Goal: Task Accomplishment & Management: Use online tool/utility

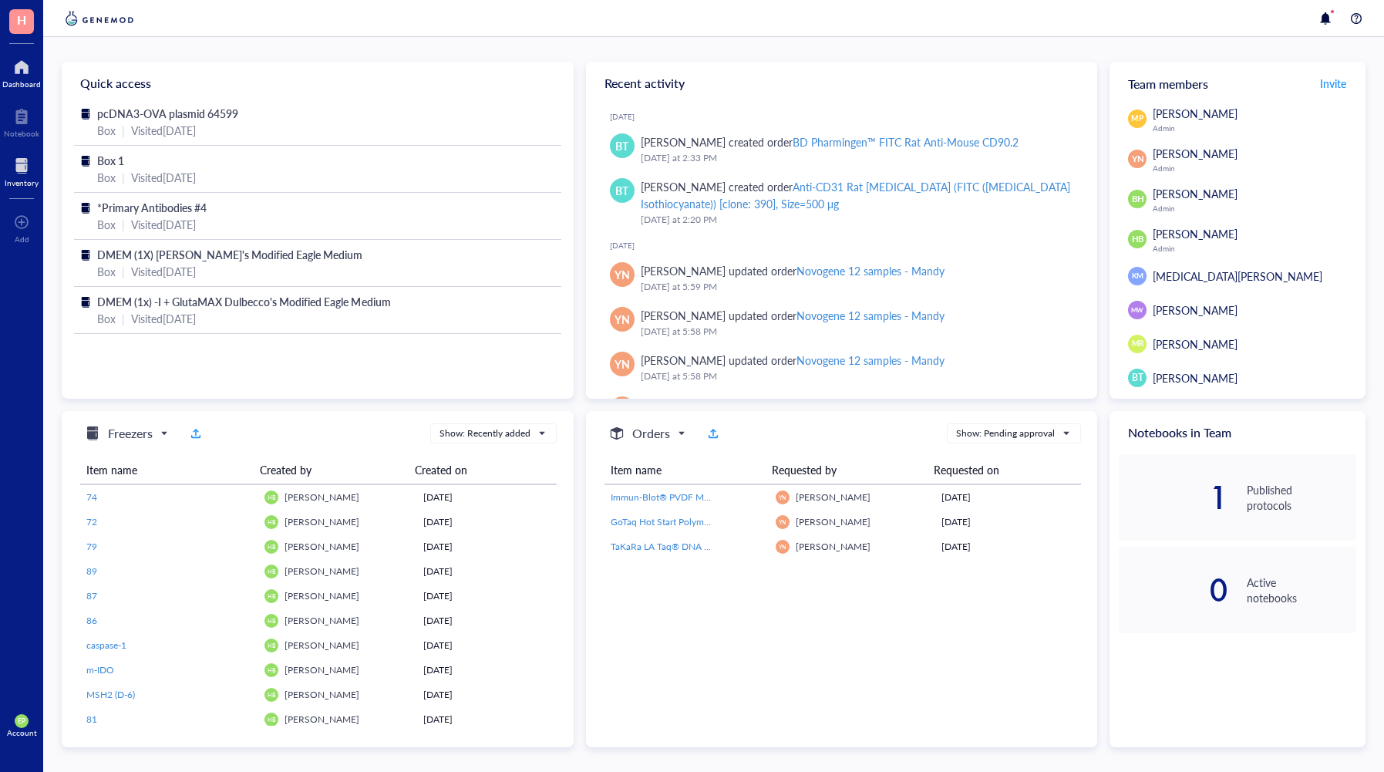
click at [17, 150] on div "Inventory" at bounding box center [21, 170] width 43 height 43
click at [21, 178] on div "Inventory" at bounding box center [22, 182] width 34 height 9
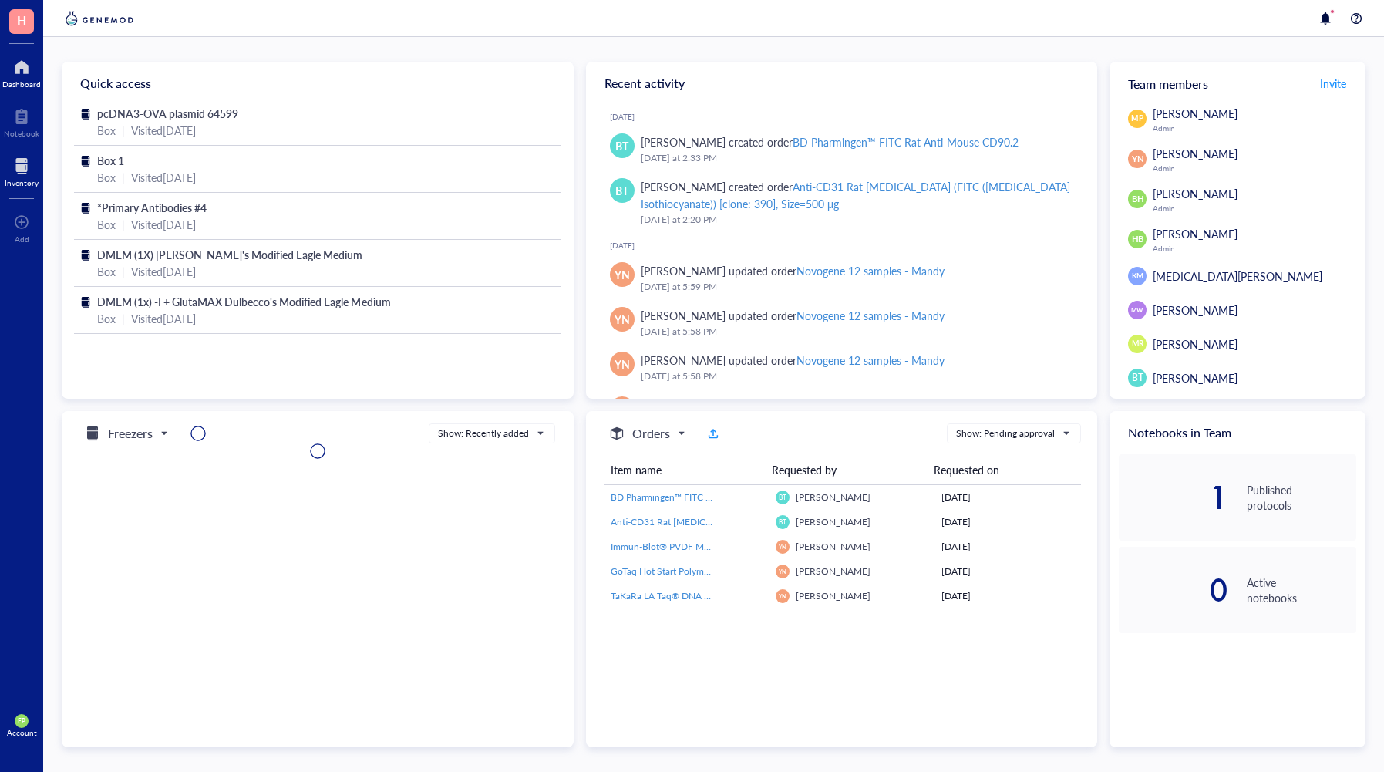
click at [14, 165] on div at bounding box center [22, 165] width 34 height 25
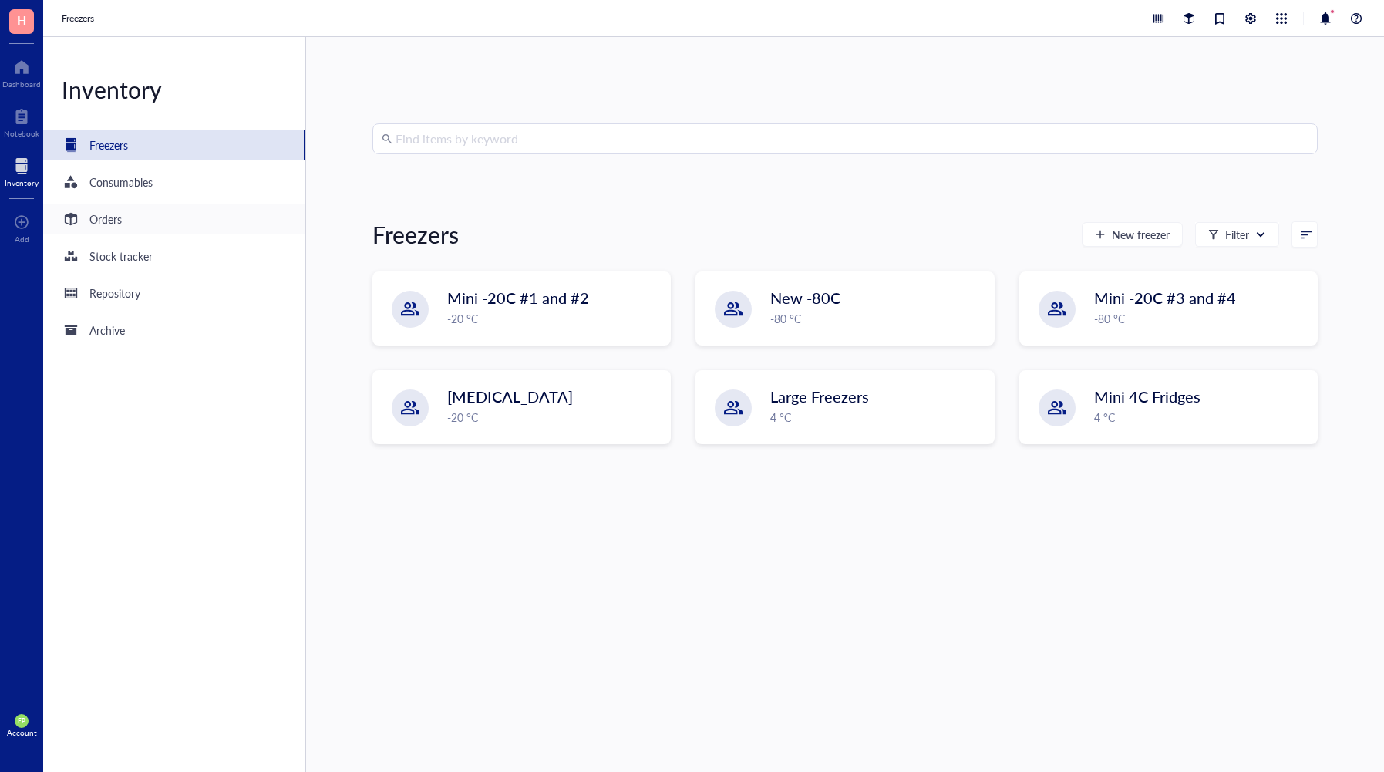
click at [109, 220] on div "Orders" at bounding box center [105, 219] width 32 height 17
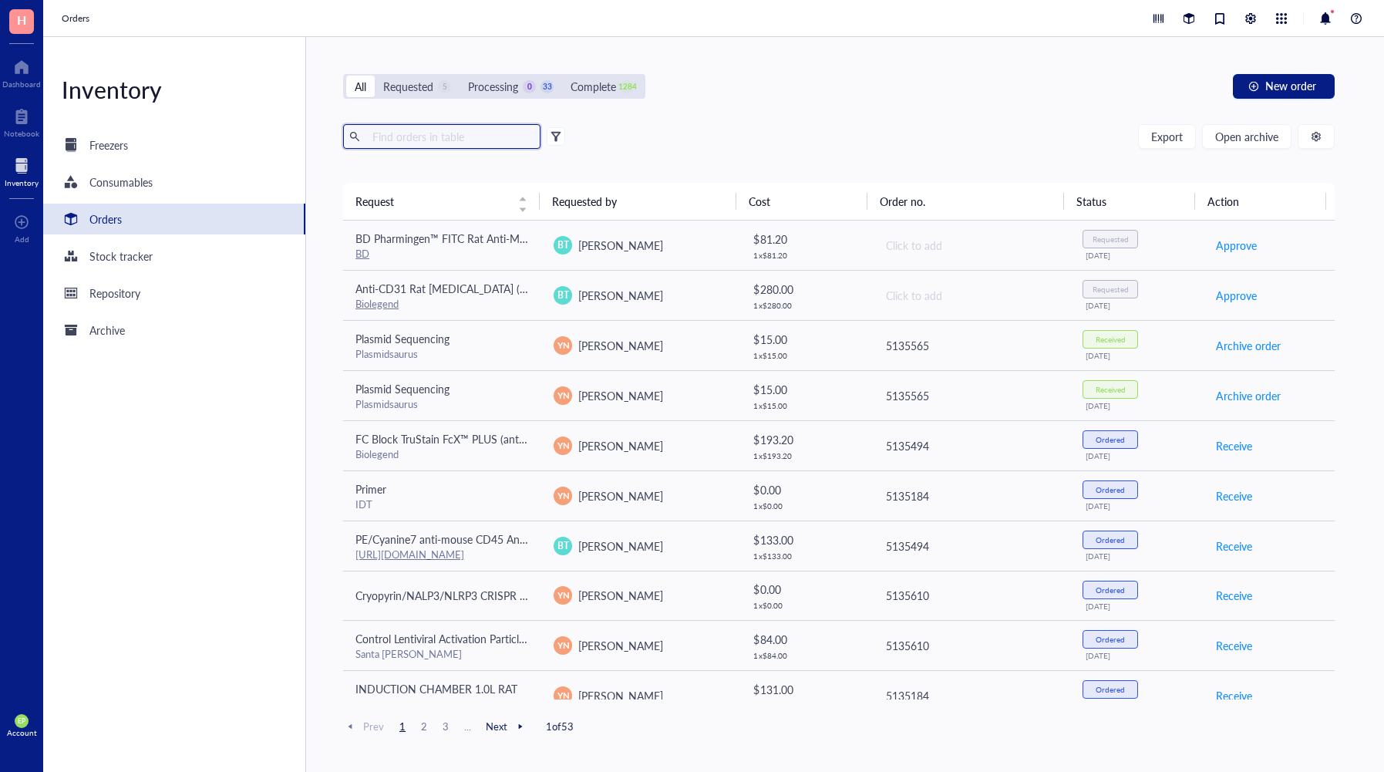
click at [420, 131] on input "text" at bounding box center [450, 136] width 168 height 23
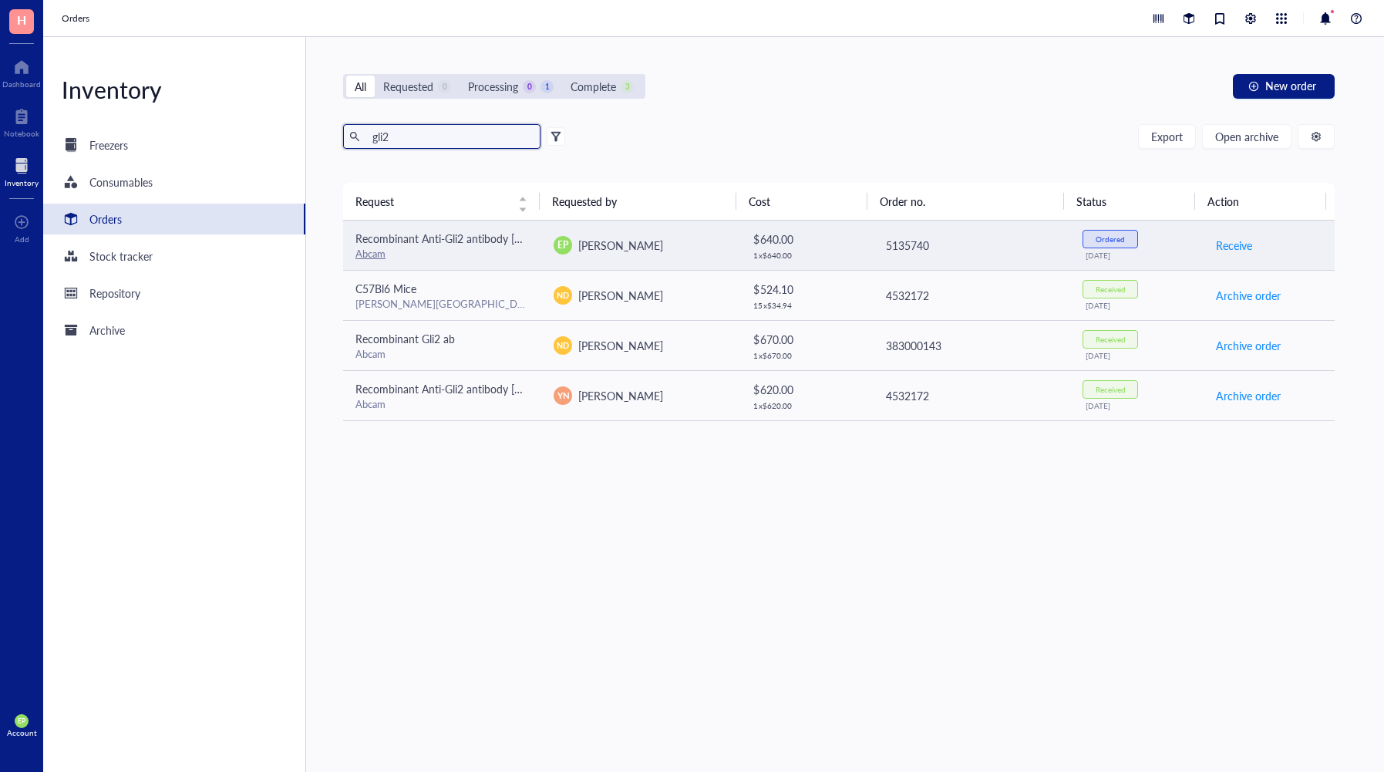
click at [440, 250] on div "Abcam" at bounding box center [443, 254] width 174 height 14
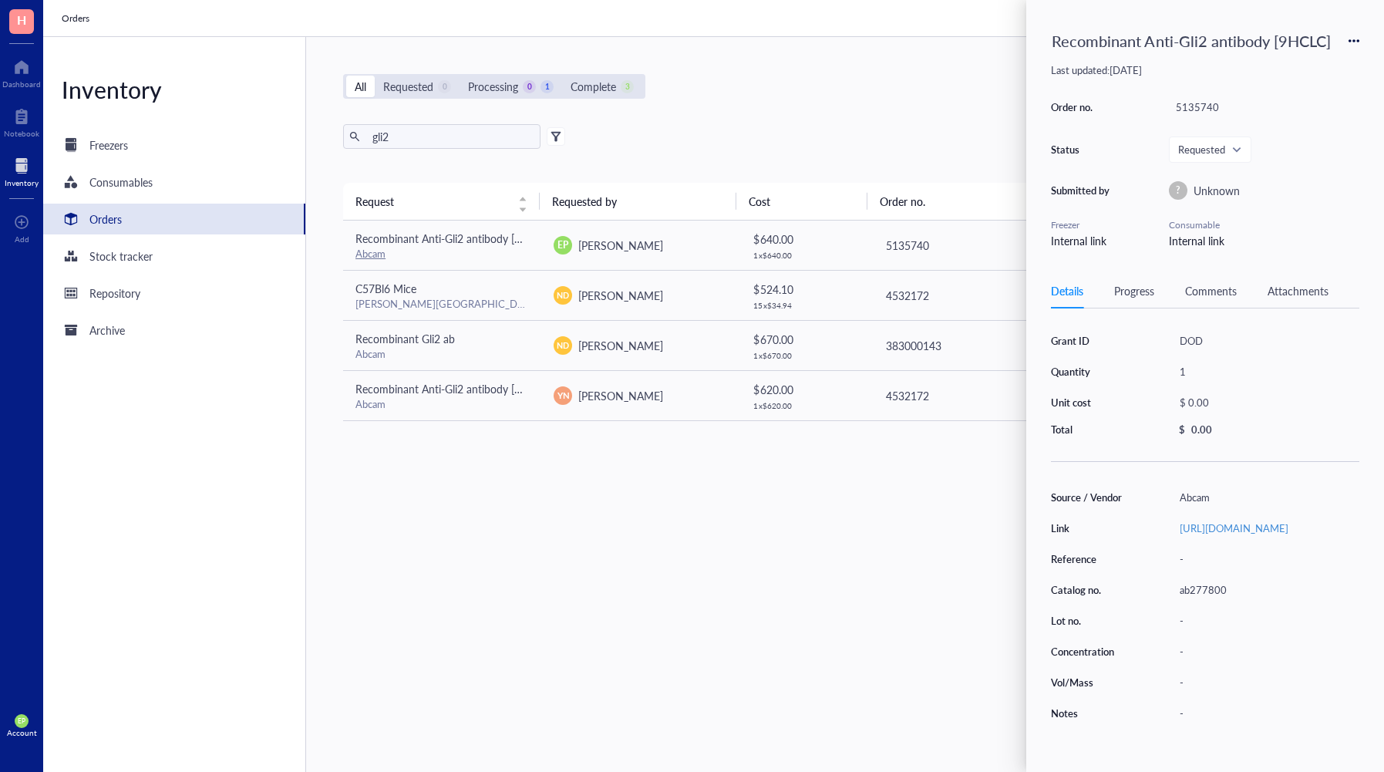
click at [590, 461] on div "Request Requested by Cost Order no. Status Action Recombinant Anti-Gli2 antibod…" at bounding box center [839, 441] width 992 height 516
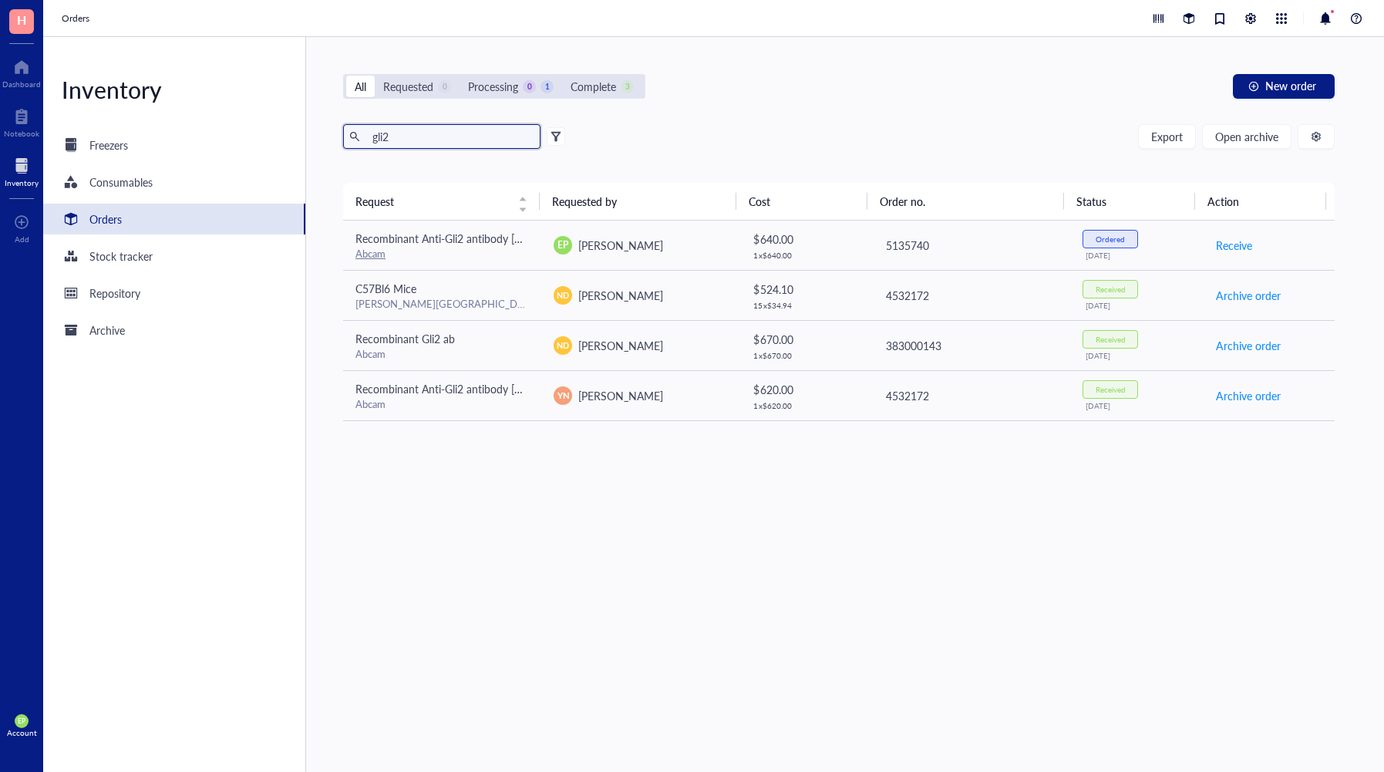
click at [403, 147] on input "gli2" at bounding box center [450, 136] width 168 height 23
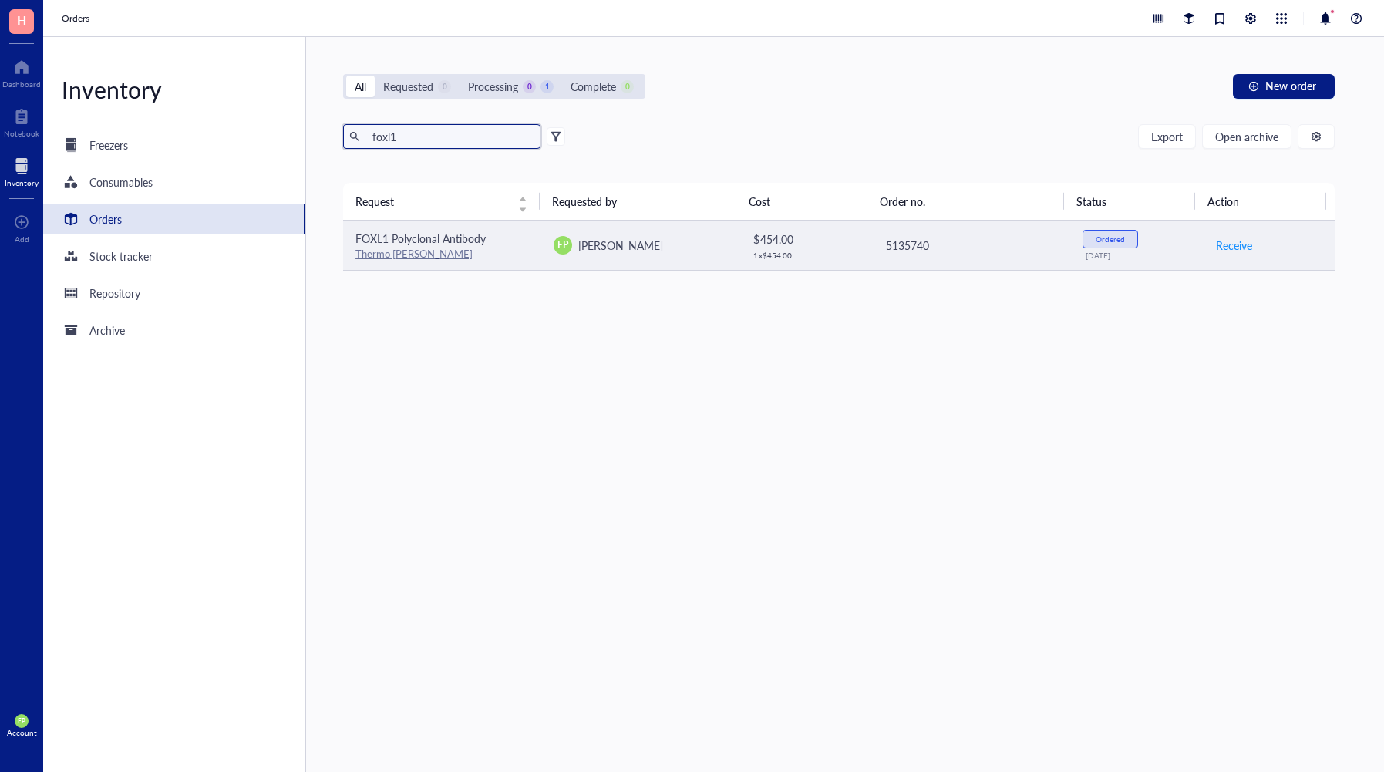
click at [436, 247] on div "Thermo Fisher" at bounding box center [443, 254] width 174 height 14
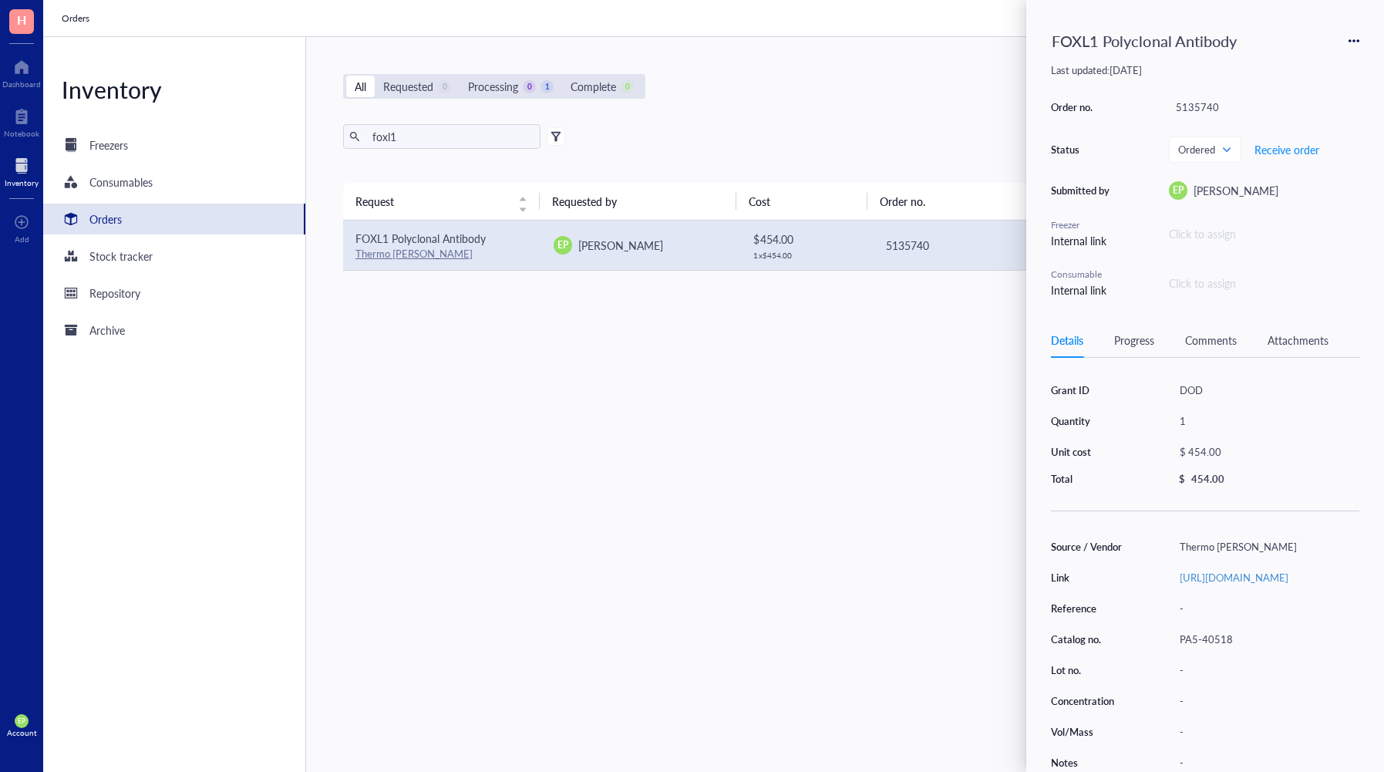
scroll to position [35, 0]
click at [549, 523] on div "Request Requested by Cost Order no. Status Action FOXL1 Polyclonal Antibody The…" at bounding box center [839, 441] width 992 height 516
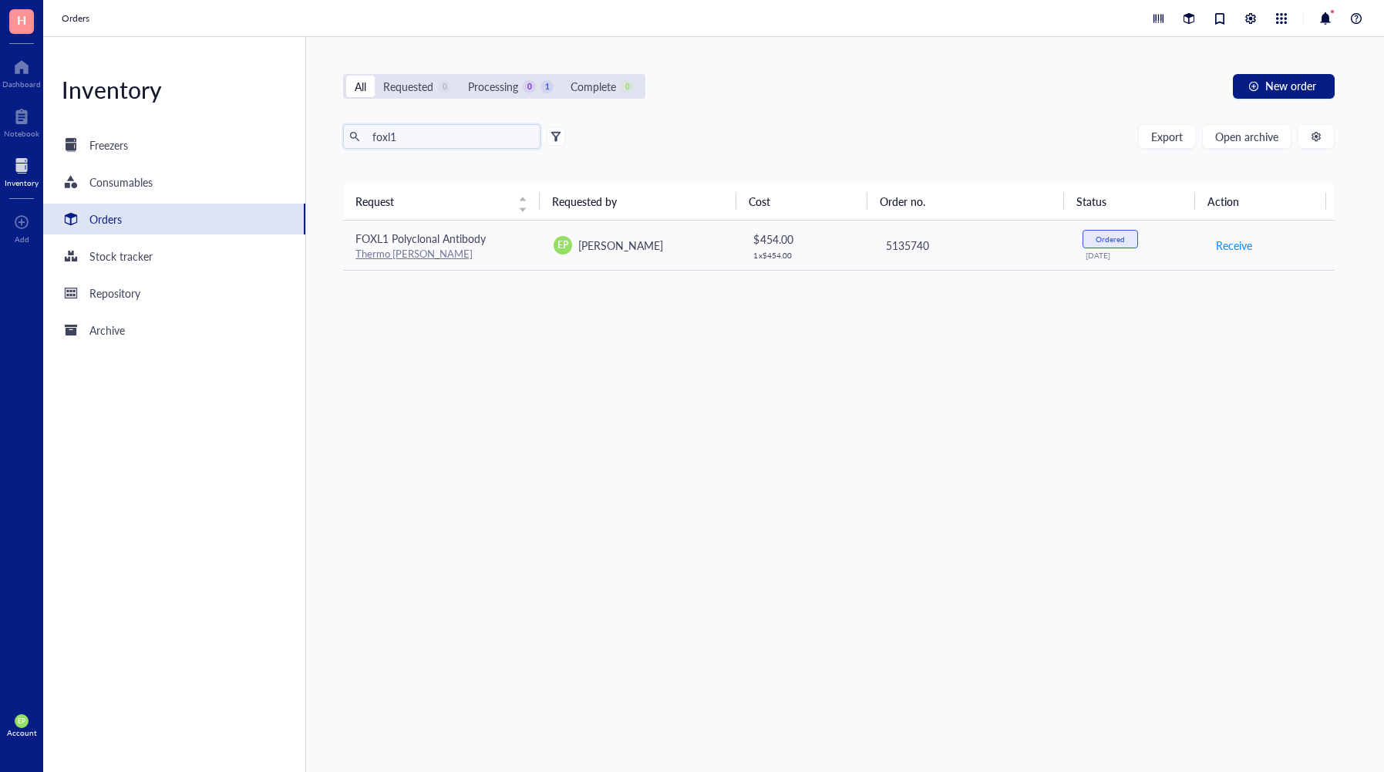
click at [399, 134] on input "foxl1" at bounding box center [450, 136] width 168 height 23
click at [399, 133] on input "foxl1" at bounding box center [450, 136] width 168 height 23
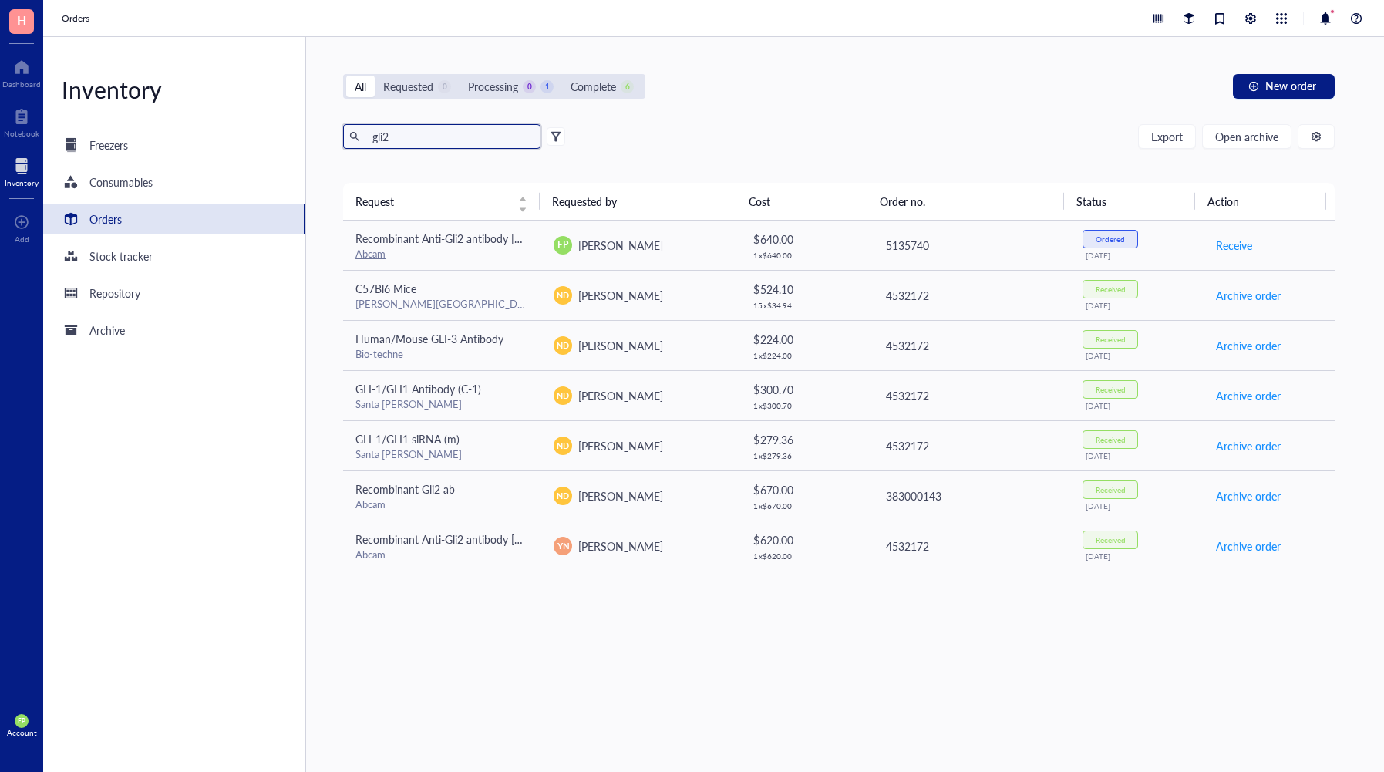
type input "gli2"
